Goal: Task Accomplishment & Management: Complete application form

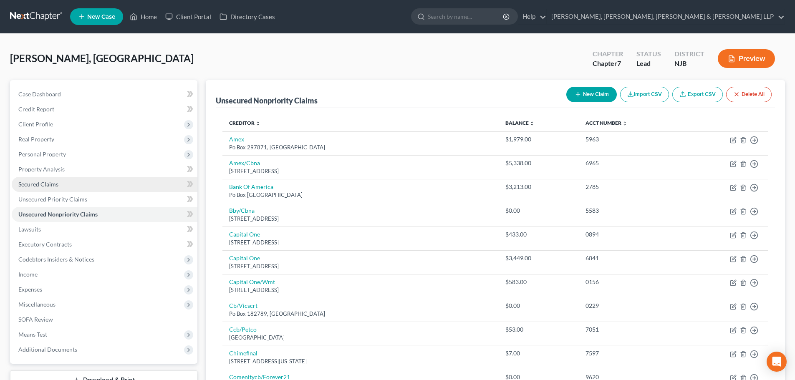
click at [73, 185] on link "Secured Claims" at bounding box center [105, 184] width 186 height 15
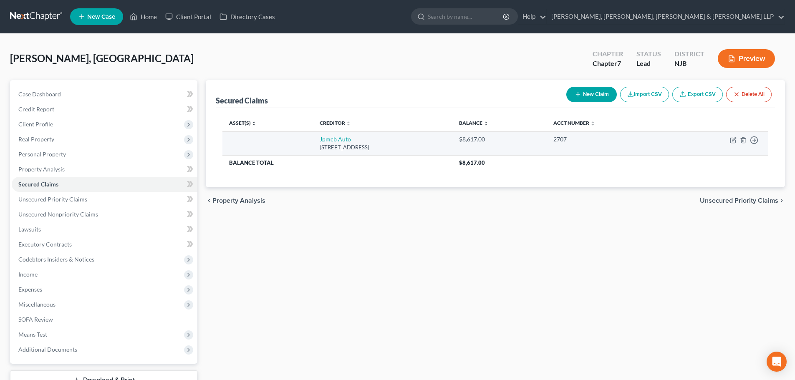
drag, startPoint x: 391, startPoint y: 148, endPoint x: 289, endPoint y: 139, distance: 101.9
click at [289, 139] on tr "Jpmcb Auto [GEOGRAPHIC_DATA] $8,617.00 2707 Move to E Move to F Move to G Move …" at bounding box center [496, 144] width 546 height 24
copy td "Jpmcb Auto [STREET_ADDRESS]"
click at [732, 139] on icon "button" at bounding box center [733, 140] width 7 height 7
select select "45"
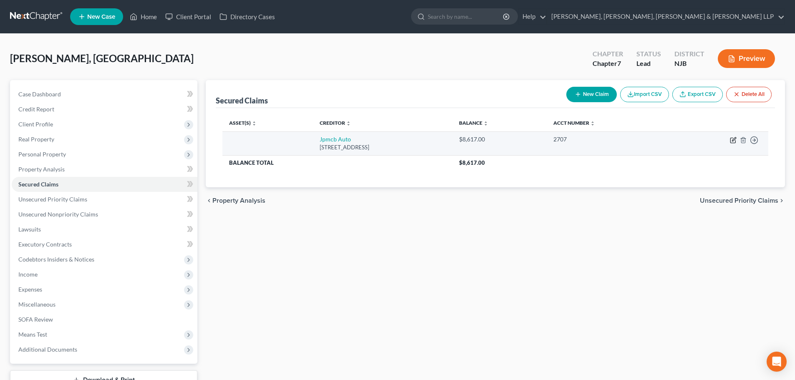
select select "0"
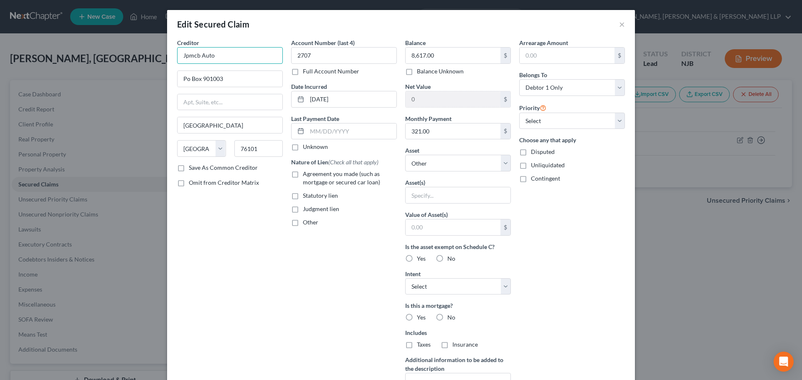
drag, startPoint x: 197, startPoint y: 54, endPoint x: 105, endPoint y: 55, distance: 92.3
click at [105, 55] on div "Edit Secured Claim × Creditor * Jpmcb Auto Po Box 901003 [GEOGRAPHIC_DATA] [US_…" at bounding box center [401, 190] width 802 height 380
paste input "PMorgan Chase Bank."
type input "JPMorgan Chase Bank. Auto"
click at [338, 176] on span "Agreement you made (such as mortgage or secured car loan)" at bounding box center [341, 177] width 77 height 15
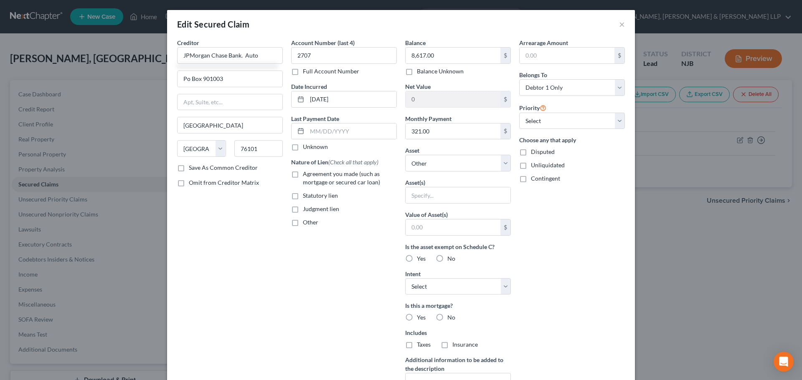
click at [311, 175] on input "Agreement you made (such as mortgage or secured car loan)" at bounding box center [308, 172] width 5 height 5
checkbox input "true"
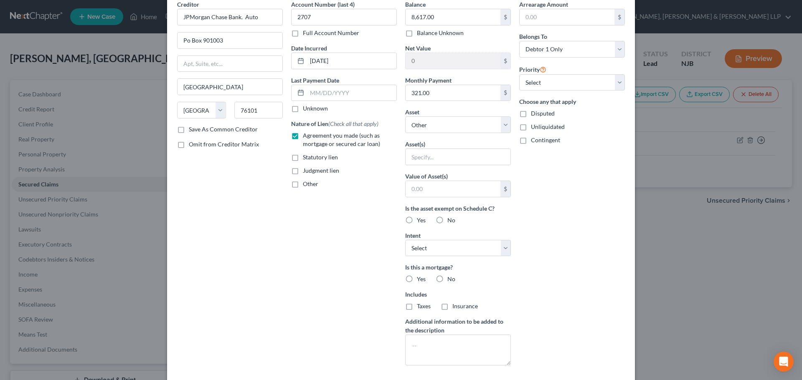
scroll to position [90, 0]
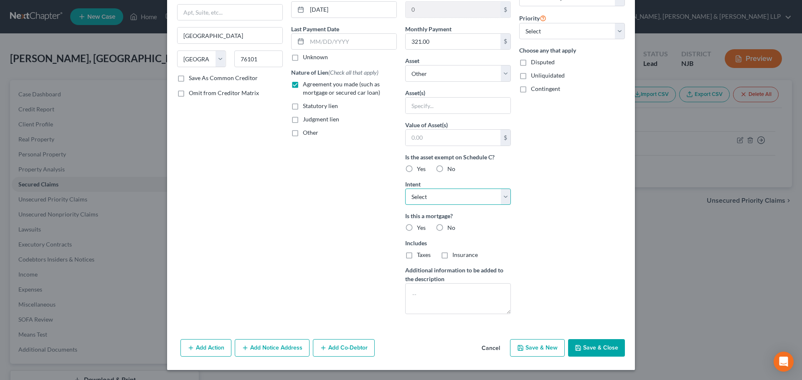
click at [439, 201] on select "Select Surrender Redeem Reaffirm Avoid Other" at bounding box center [458, 197] width 106 height 17
select select "2"
click at [405, 189] on select "Select Surrender Redeem Reaffirm Avoid Other" at bounding box center [458, 197] width 106 height 17
click at [607, 347] on button "Save & Close" at bounding box center [596, 348] width 57 height 18
select select
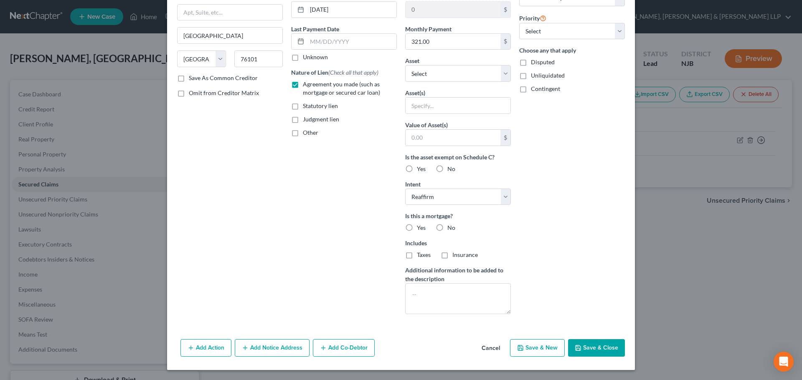
type input "0"
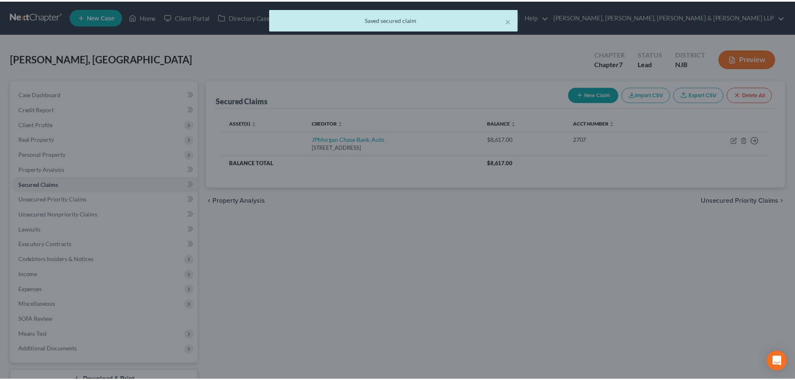
scroll to position [0, 0]
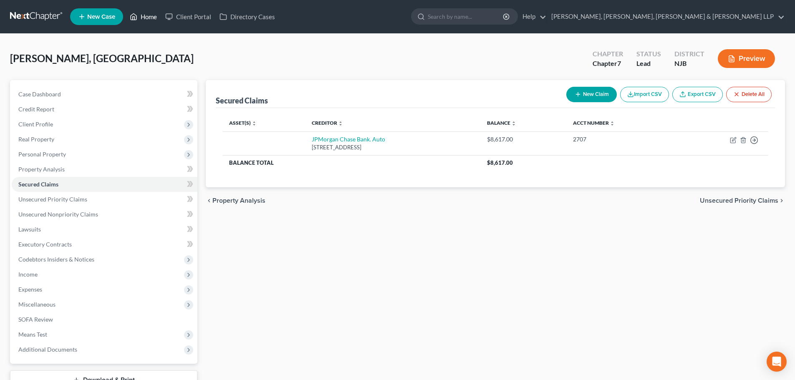
click at [140, 17] on link "Home" at bounding box center [143, 16] width 35 height 15
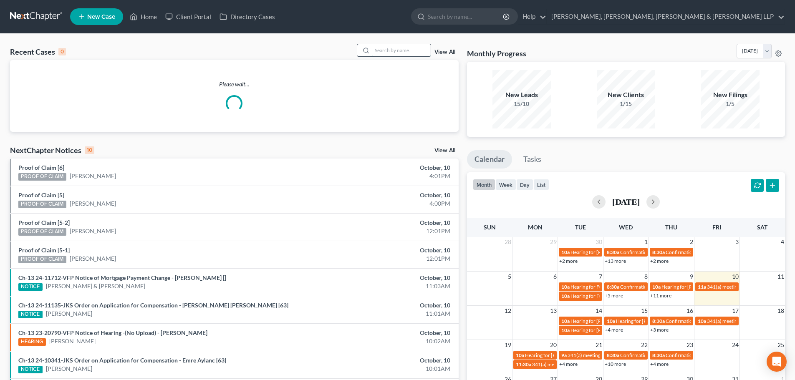
click at [389, 50] on input "search" at bounding box center [401, 50] width 58 height 12
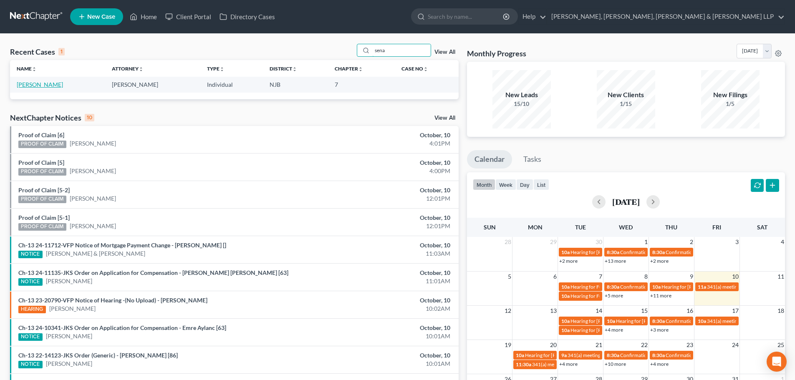
type input "sena"
click at [47, 87] on link "[PERSON_NAME]" at bounding box center [40, 84] width 46 height 7
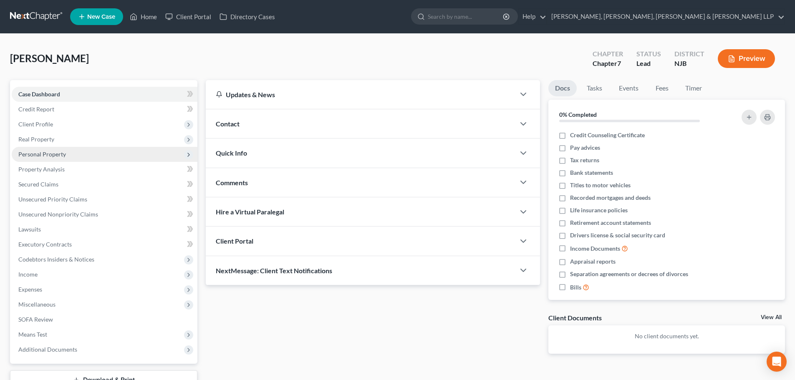
click at [57, 124] on span "Client Profile" at bounding box center [105, 124] width 186 height 15
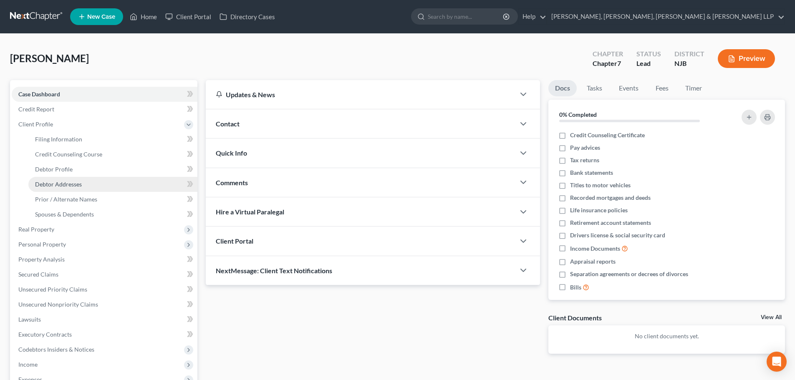
click at [68, 181] on span "Debtor Addresses" at bounding box center [58, 184] width 47 height 7
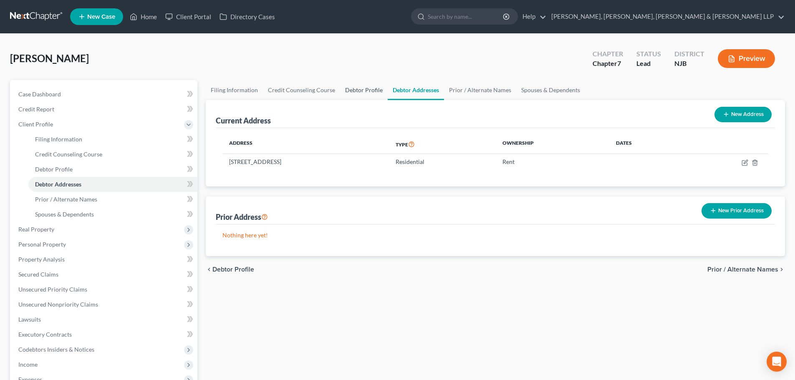
click at [363, 92] on link "Debtor Profile" at bounding box center [364, 90] width 48 height 20
select select "0"
select select "2"
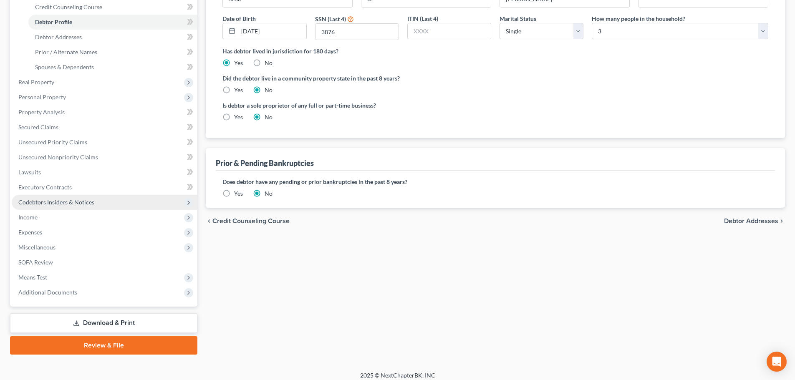
scroll to position [154, 0]
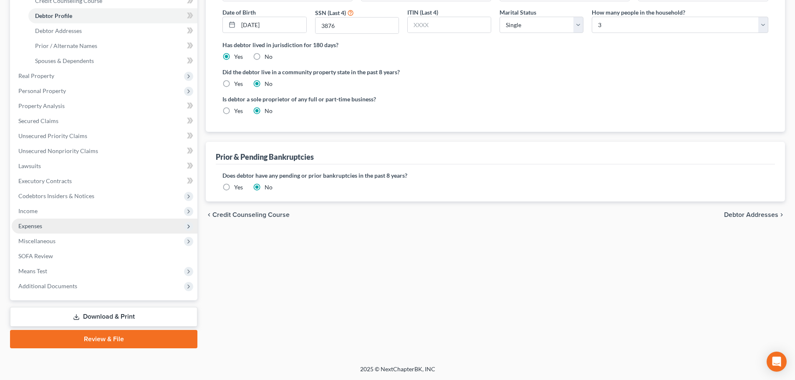
drag, startPoint x: 68, startPoint y: 229, endPoint x: 57, endPoint y: 232, distance: 11.6
click at [68, 229] on span "Expenses" at bounding box center [105, 226] width 186 height 15
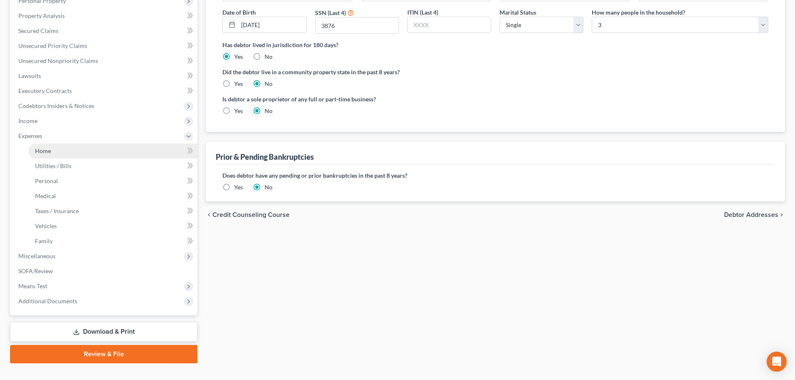
click at [50, 149] on span "Home" at bounding box center [43, 150] width 16 height 7
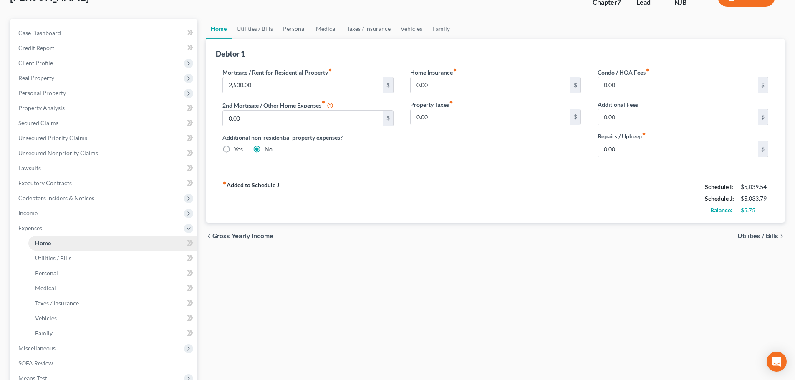
scroll to position [169, 0]
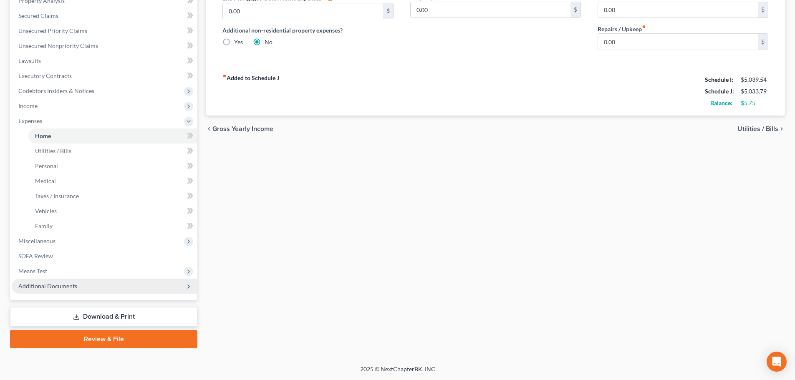
click at [84, 288] on span "Additional Documents" at bounding box center [105, 286] width 186 height 15
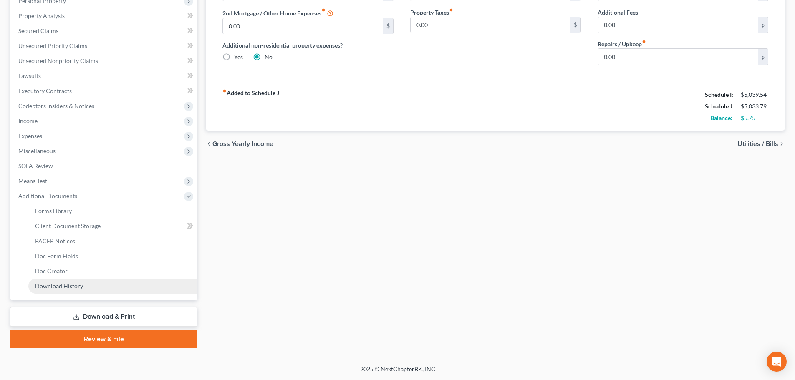
scroll to position [154, 0]
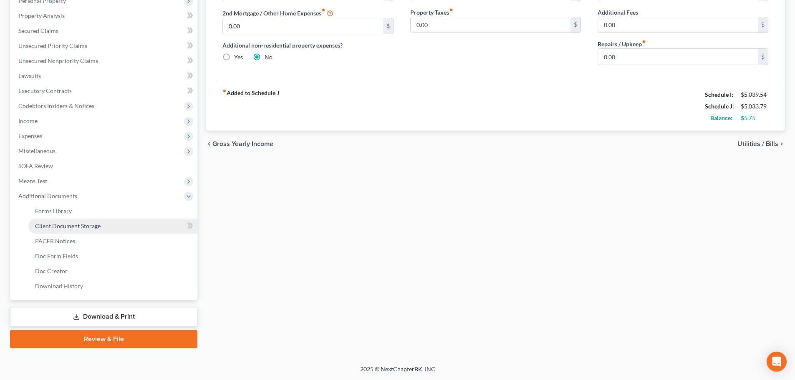
click at [87, 223] on span "Client Document Storage" at bounding box center [68, 226] width 66 height 7
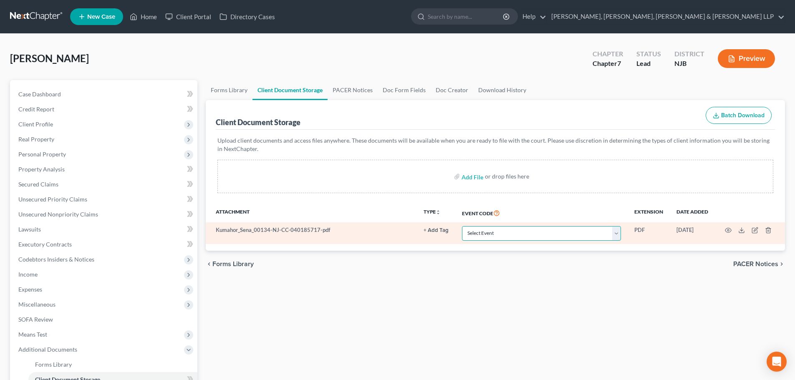
drag, startPoint x: 481, startPoint y: 233, endPoint x: 498, endPoint y: 226, distance: 17.4
click at [483, 233] on select "Select Event 20 Largest Unsecured Creditors Amended Attorney Compensation State…" at bounding box center [541, 233] width 159 height 15
select select "9"
click at [462, 226] on select "Select Event 20 Largest Unsecured Creditors Amended Attorney Compensation State…" at bounding box center [541, 233] width 159 height 15
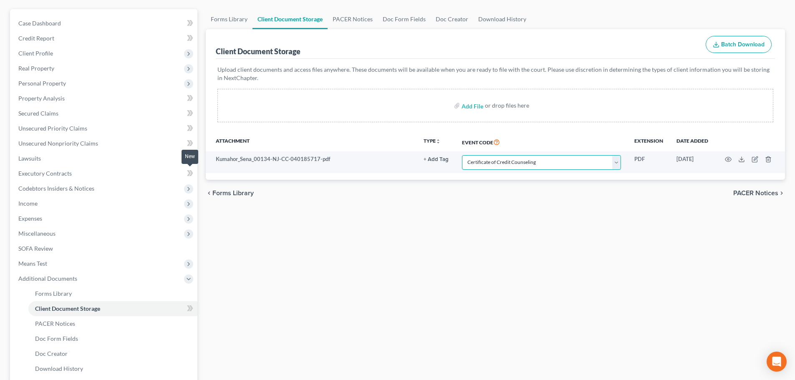
scroll to position [154, 0]
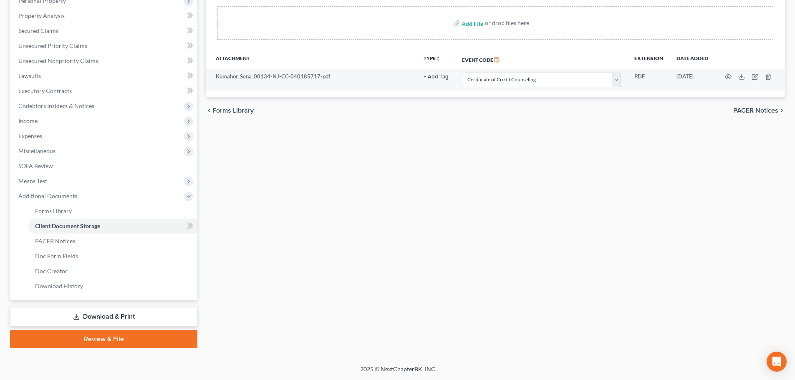
click at [127, 334] on link "Review & File" at bounding box center [103, 339] width 187 height 18
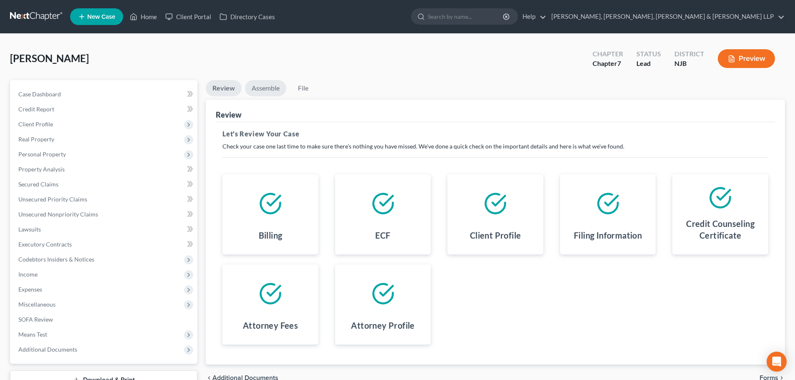
click at [272, 90] on link "Assemble" at bounding box center [265, 88] width 41 height 16
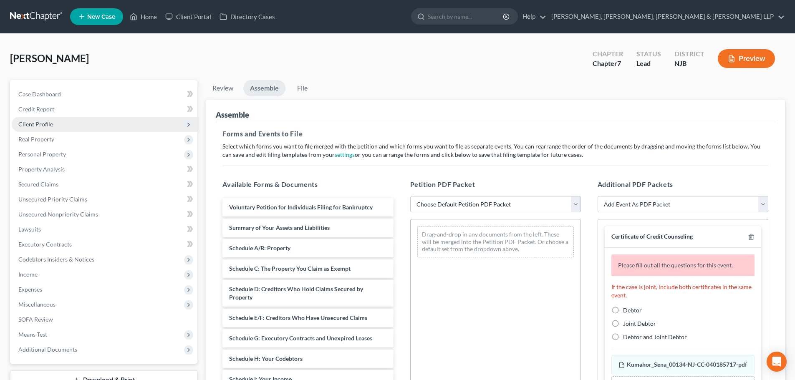
click at [83, 127] on span "Client Profile" at bounding box center [105, 124] width 186 height 15
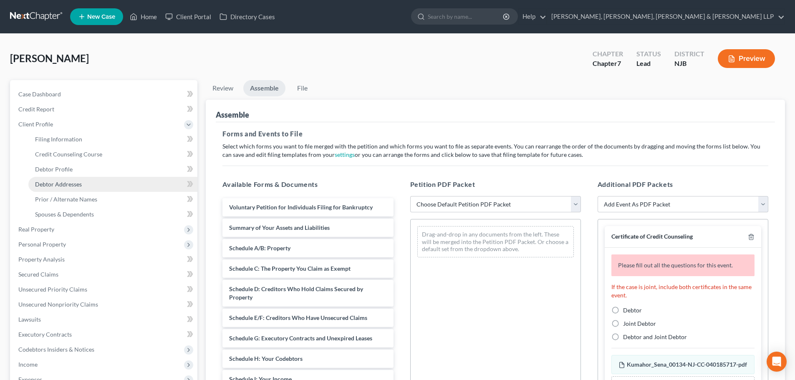
click at [63, 183] on span "Debtor Addresses" at bounding box center [58, 184] width 47 height 7
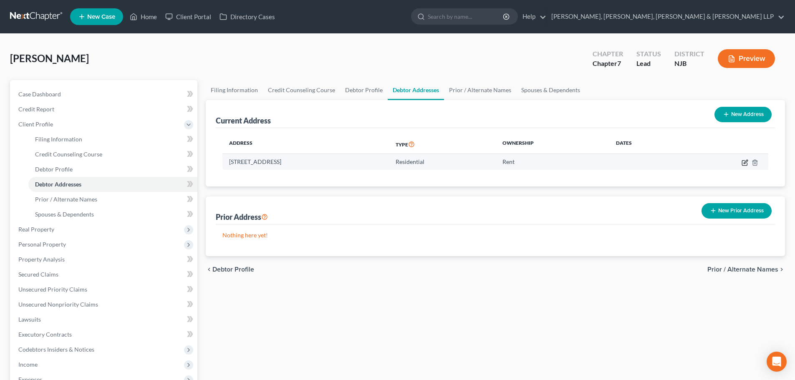
click at [744, 162] on icon "button" at bounding box center [745, 163] width 7 height 7
select select "33"
select select "6"
select select "0"
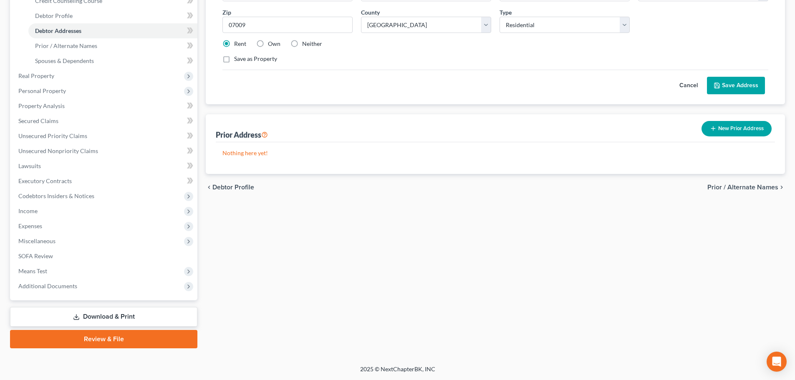
drag, startPoint x: 118, startPoint y: 335, endPoint x: 300, endPoint y: 205, distance: 223.4
click at [118, 335] on link "Review & File" at bounding box center [103, 339] width 187 height 18
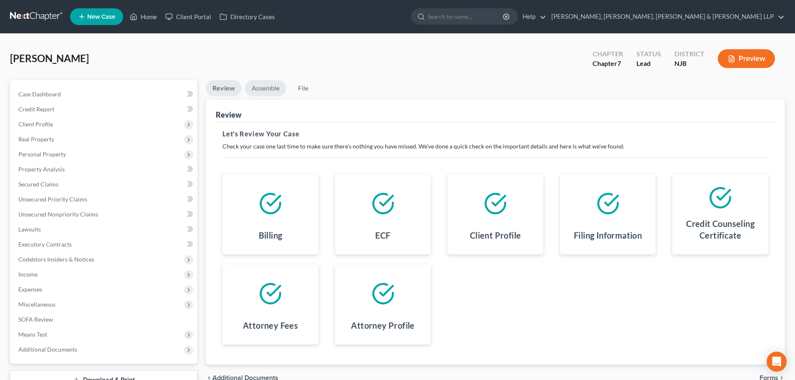
click at [274, 92] on link "Assemble" at bounding box center [265, 88] width 41 height 16
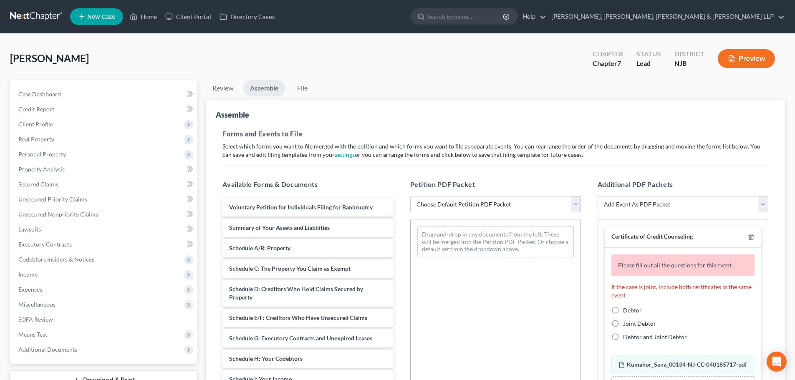
drag, startPoint x: 441, startPoint y: 205, endPoint x: 442, endPoint y: 211, distance: 6.0
click at [441, 206] on select "Choose Default Petition PDF Packet Complete Bankruptcy Petition (all forms and …" at bounding box center [495, 204] width 171 height 17
click at [410, 196] on select "Choose Default Petition PDF Packet Complete Bankruptcy Petition (all forms and …" at bounding box center [495, 204] width 171 height 17
drag, startPoint x: 445, startPoint y: 202, endPoint x: 445, endPoint y: 212, distance: 10.4
click at [445, 207] on select "Choose Default Petition PDF Packet Complete Bankruptcy Petition (all forms and …" at bounding box center [495, 204] width 171 height 17
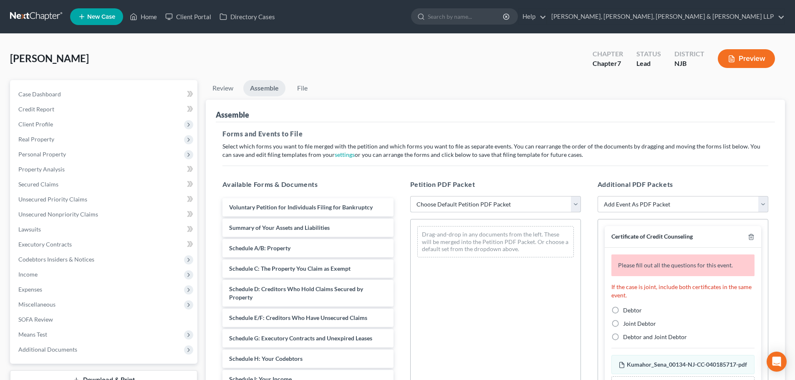
select select "0"
click at [410, 196] on select "Choose Default Petition PDF Packet Complete Bankruptcy Petition (all forms and …" at bounding box center [495, 204] width 171 height 17
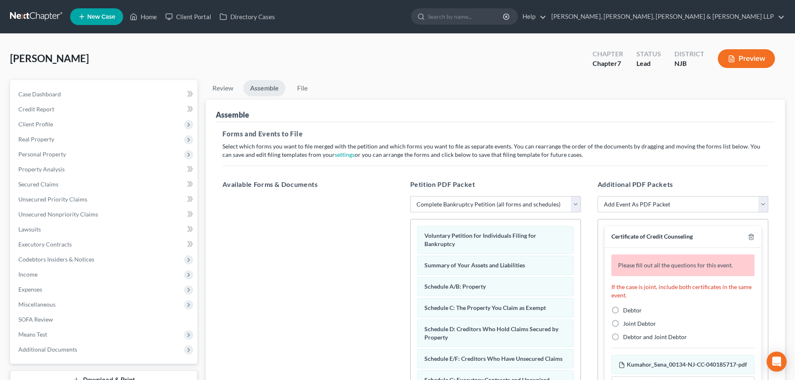
click at [623, 313] on label "Debtor" at bounding box center [632, 310] width 19 height 8
click at [627, 312] on input "Debtor" at bounding box center [629, 308] width 5 height 5
radio input "true"
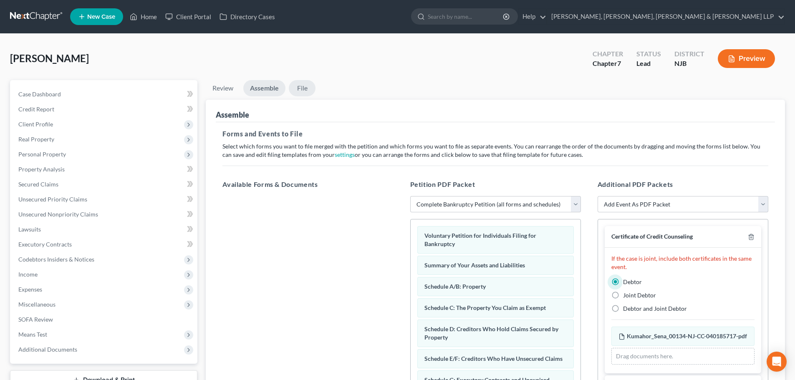
click at [301, 89] on link "File" at bounding box center [302, 88] width 27 height 16
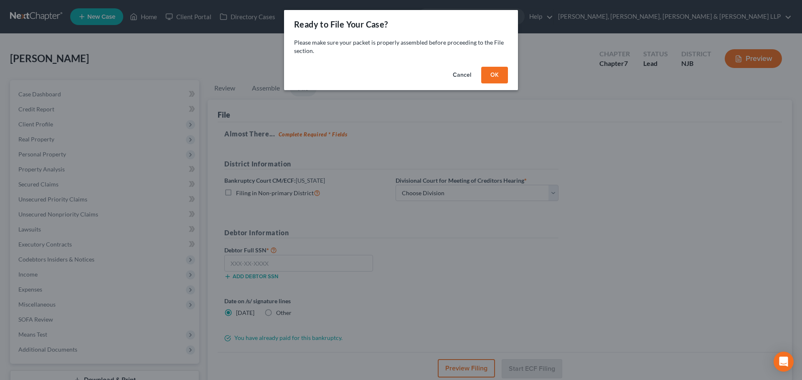
click at [485, 76] on button "OK" at bounding box center [494, 75] width 27 height 17
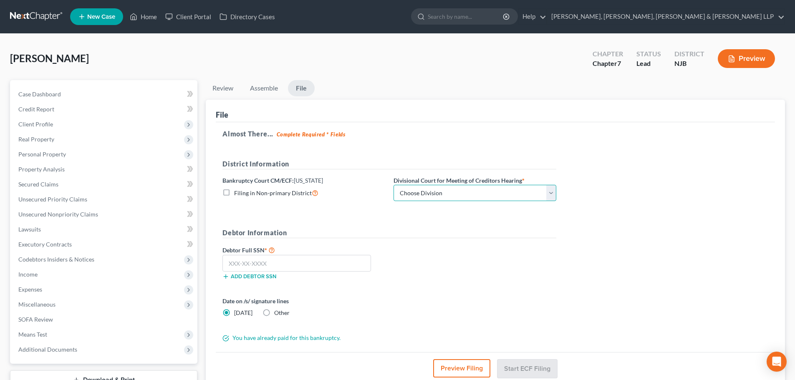
click at [426, 194] on select "Choose Division [GEOGRAPHIC_DATA] [GEOGRAPHIC_DATA]/[GEOGRAPHIC_DATA] [GEOGRAPH…" at bounding box center [475, 193] width 163 height 17
select select "2"
click at [394, 185] on select "Choose Division [GEOGRAPHIC_DATA] [GEOGRAPHIC_DATA]/[GEOGRAPHIC_DATA] [GEOGRAPH…" at bounding box center [475, 193] width 163 height 17
click at [297, 262] on input "text" at bounding box center [297, 263] width 149 height 17
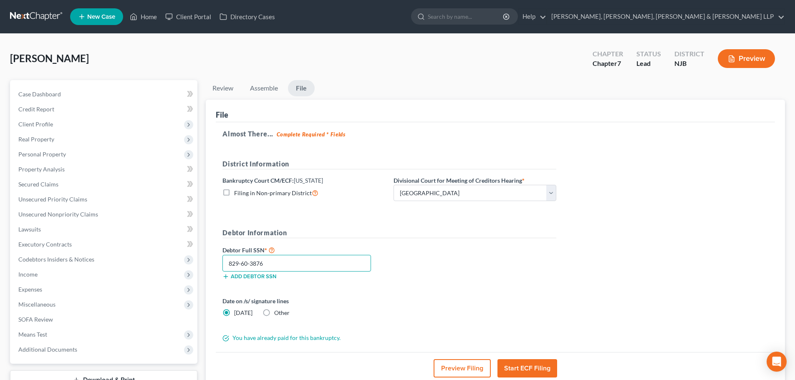
type input "829-60-3876"
click at [527, 367] on button "Start ECF Filing" at bounding box center [528, 369] width 60 height 18
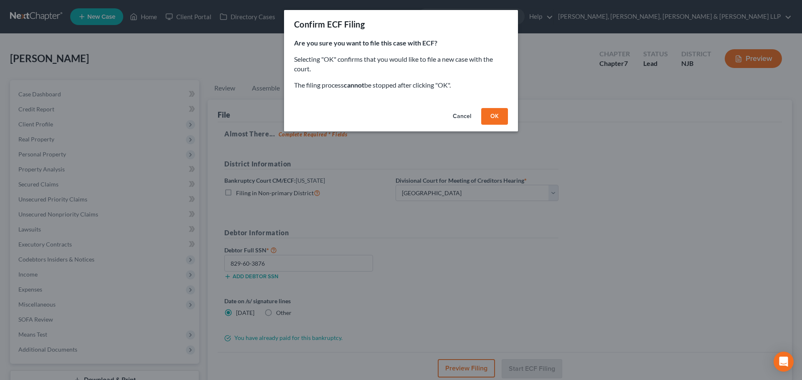
drag, startPoint x: 491, startPoint y: 111, endPoint x: 504, endPoint y: 192, distance: 82.5
click at [492, 111] on button "OK" at bounding box center [494, 116] width 27 height 17
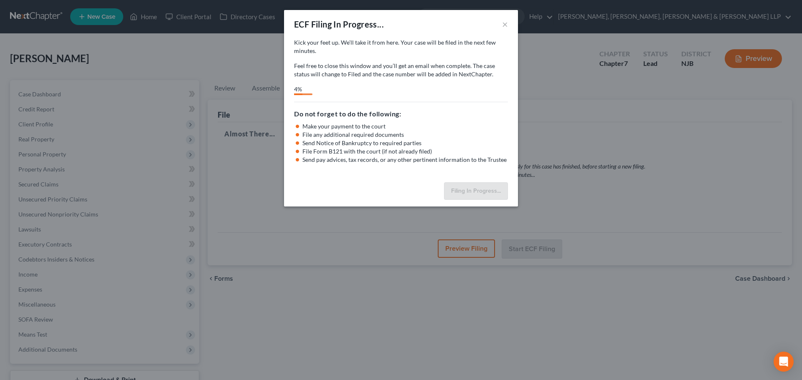
select select "2"
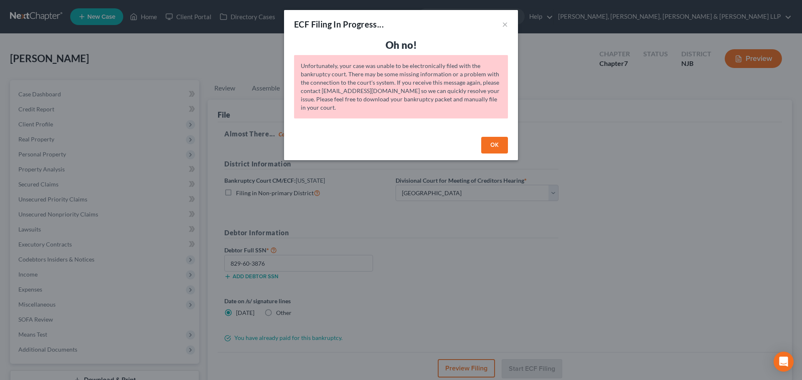
click at [504, 147] on button "OK" at bounding box center [494, 145] width 27 height 17
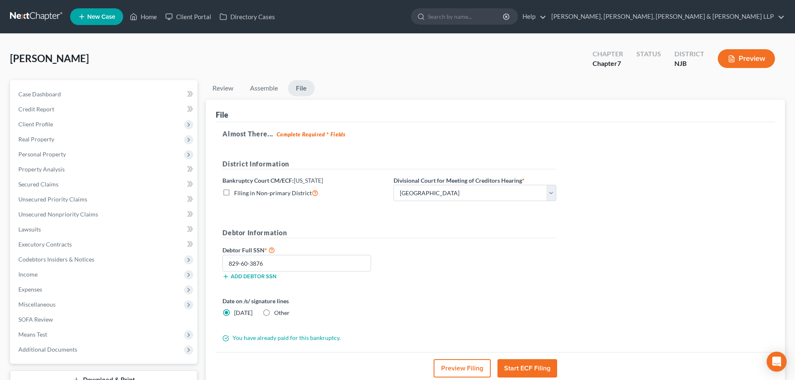
click at [547, 369] on button "Start ECF Filing" at bounding box center [528, 369] width 60 height 18
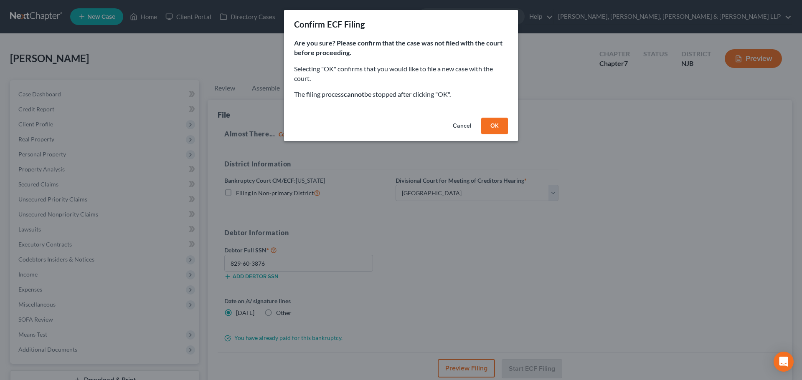
click at [500, 124] on button "OK" at bounding box center [494, 126] width 27 height 17
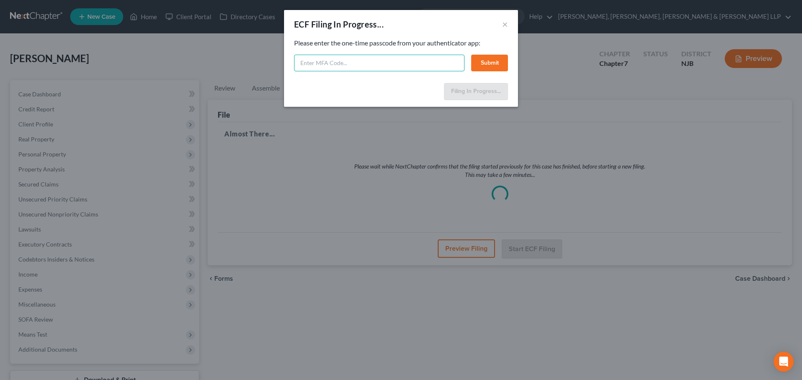
click at [371, 66] on input "text" at bounding box center [379, 63] width 170 height 17
type input "792341"
click at [497, 66] on button "Submit" at bounding box center [489, 63] width 37 height 17
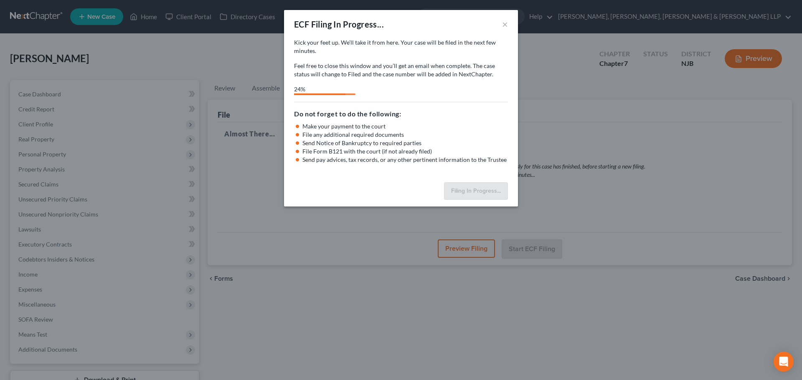
select select "2"
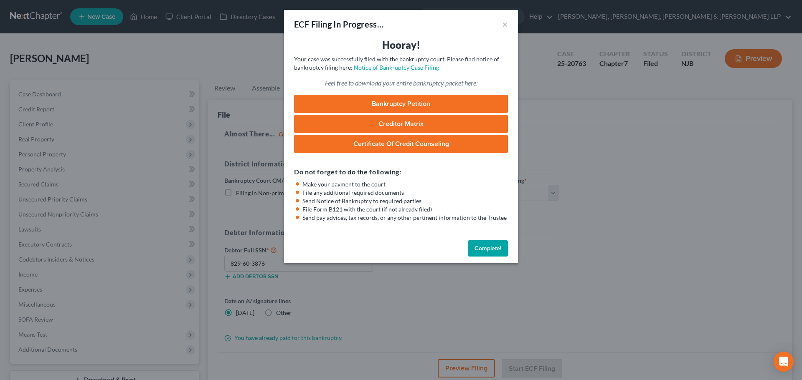
click at [238, 124] on div "ECF Filing In Progress... × Hooray! Your case was successfully filed with the b…" at bounding box center [401, 190] width 802 height 380
click at [41, 122] on div "ECF Filing In Progress... × Hooray! Your case was successfully filed with the b…" at bounding box center [401, 190] width 802 height 380
drag, startPoint x: 502, startPoint y: 24, endPoint x: 59, endPoint y: 124, distance: 454.5
click at [505, 27] on button "×" at bounding box center [505, 24] width 6 height 10
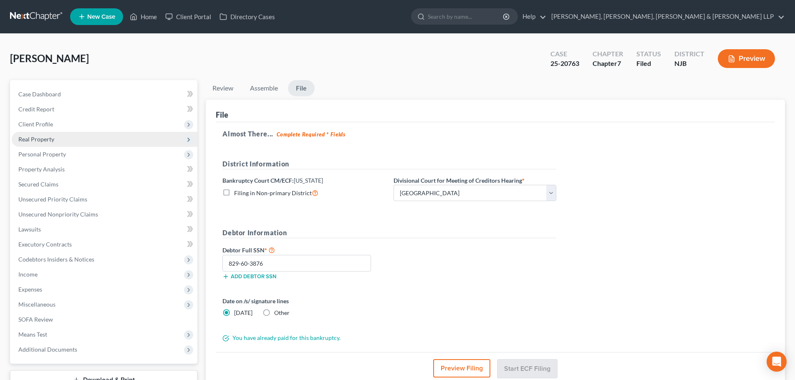
drag, startPoint x: 61, startPoint y: 122, endPoint x: 61, endPoint y: 137, distance: 14.6
click at [62, 122] on span "Client Profile" at bounding box center [105, 124] width 186 height 15
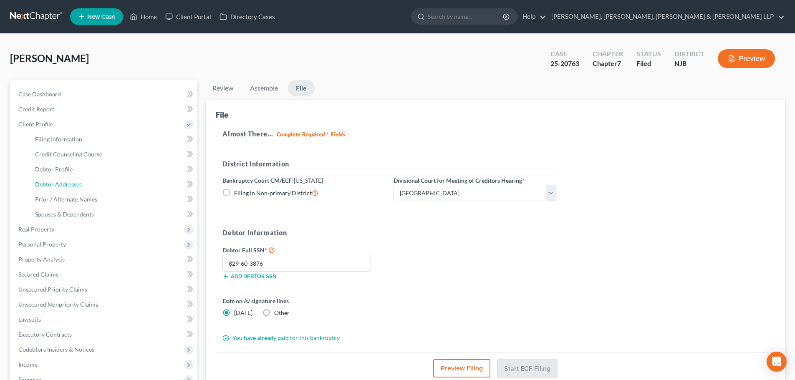
drag, startPoint x: 67, startPoint y: 179, endPoint x: 197, endPoint y: 171, distance: 130.1
click at [67, 179] on link "Debtor Addresses" at bounding box center [112, 184] width 169 height 15
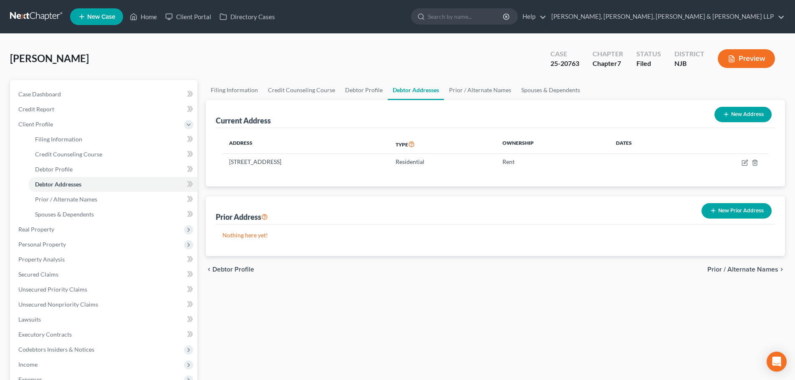
drag, startPoint x: 339, startPoint y: 160, endPoint x: 218, endPoint y: 163, distance: 121.6
click at [218, 163] on div "Address Type Ownership Dates [STREET_ADDRESS] Residential Rent" at bounding box center [496, 157] width 560 height 58
copy table "Address Type Ownership Dates [STREET_ADDRESS]"
click at [349, 93] on link "Debtor Profile" at bounding box center [364, 90] width 48 height 20
select select "0"
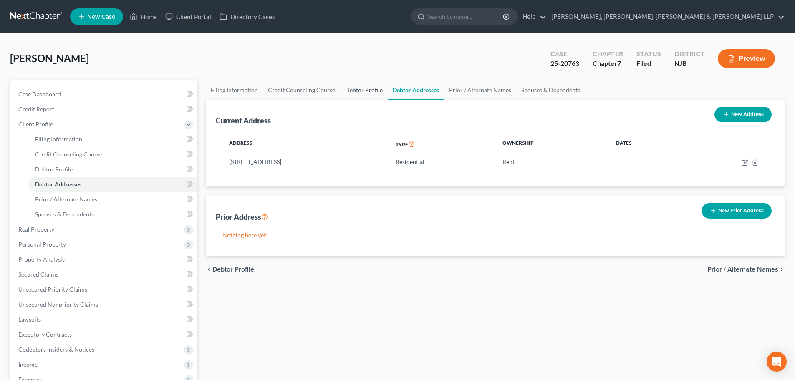
select select "2"
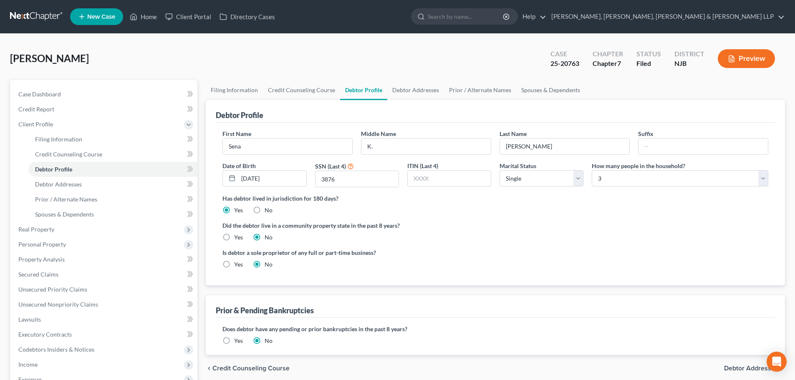
click at [404, 103] on div "Debtor Profile" at bounding box center [496, 111] width 560 height 23
click at [423, 91] on link "Debtor Addresses" at bounding box center [415, 90] width 57 height 20
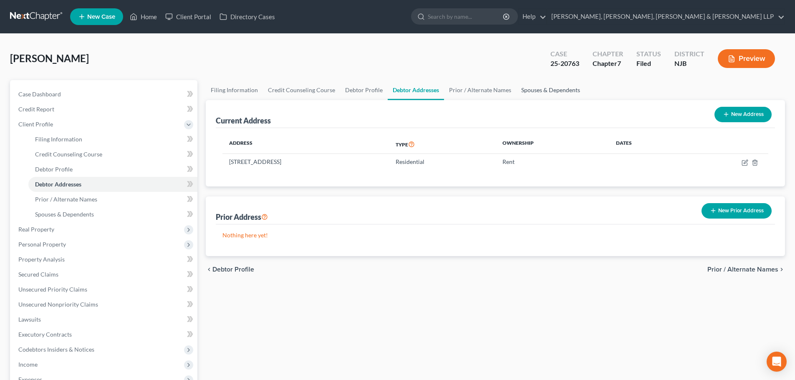
drag, startPoint x: 537, startPoint y: 89, endPoint x: 523, endPoint y: 90, distance: 14.3
click at [538, 88] on link "Spouses & Dependents" at bounding box center [550, 90] width 69 height 20
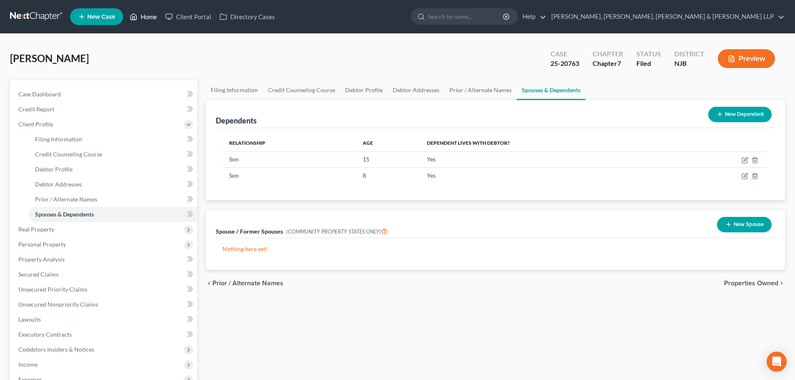
drag, startPoint x: 153, startPoint y: 18, endPoint x: 273, endPoint y: 28, distance: 120.7
click at [153, 18] on link "Home" at bounding box center [143, 16] width 35 height 15
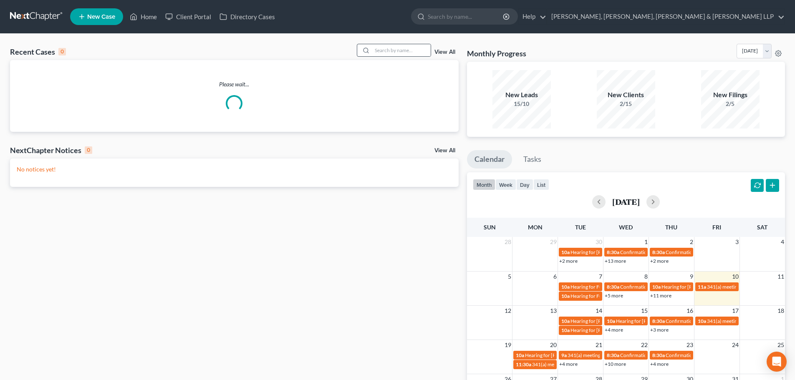
click at [417, 57] on div at bounding box center [394, 50] width 74 height 13
click at [416, 52] on input "search" at bounding box center [401, 50] width 58 height 12
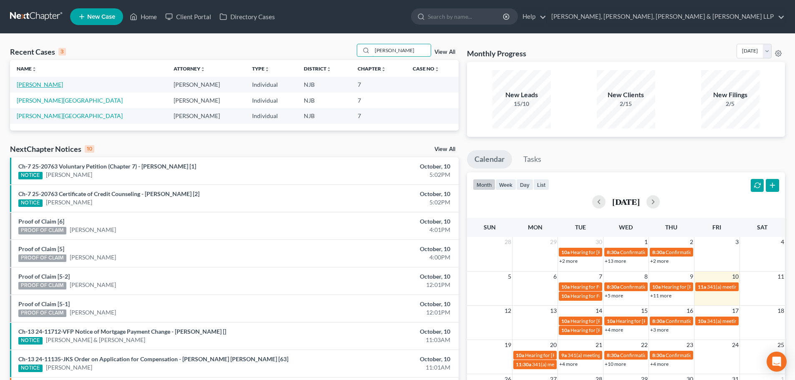
type input "[PERSON_NAME]"
click at [38, 84] on link "[PERSON_NAME]" at bounding box center [40, 84] width 46 height 7
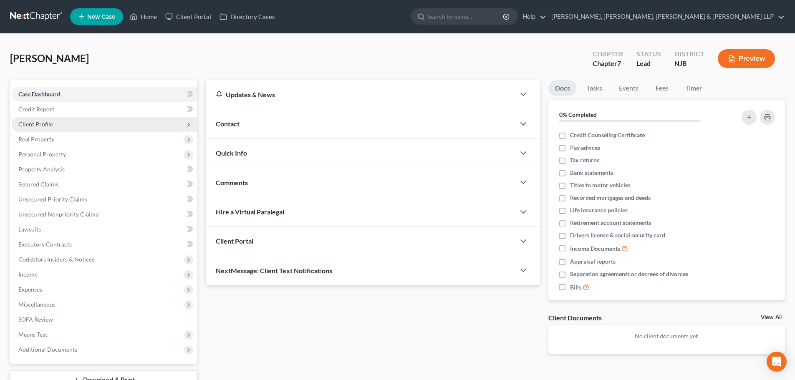
click at [51, 129] on span "Client Profile" at bounding box center [105, 124] width 186 height 15
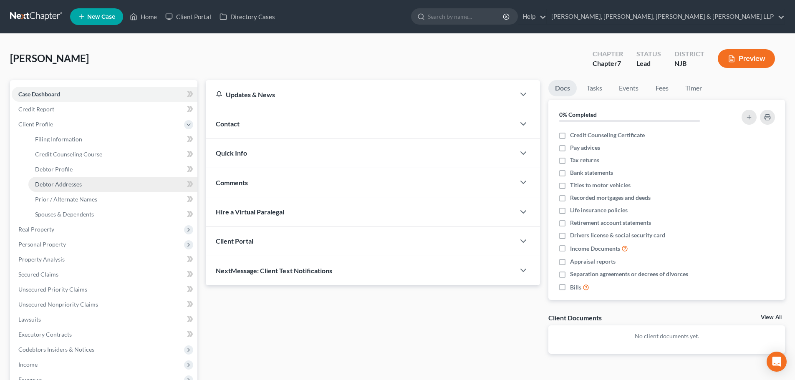
click at [75, 182] on span "Debtor Addresses" at bounding box center [58, 184] width 47 height 7
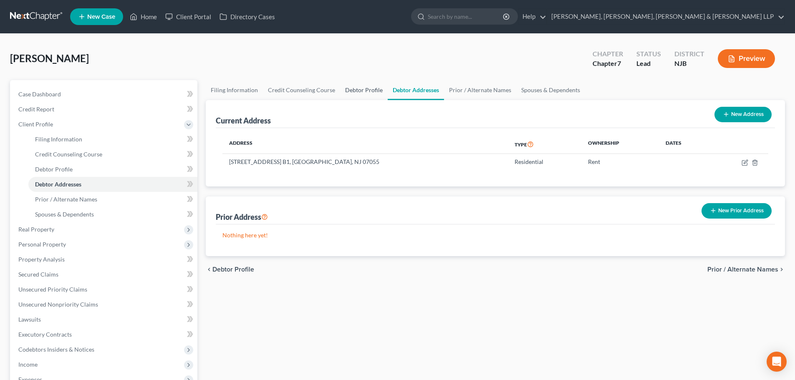
click at [361, 88] on link "Debtor Profile" at bounding box center [364, 90] width 48 height 20
select select "1"
